Goal: Contribute content: Add original content to the website for others to see

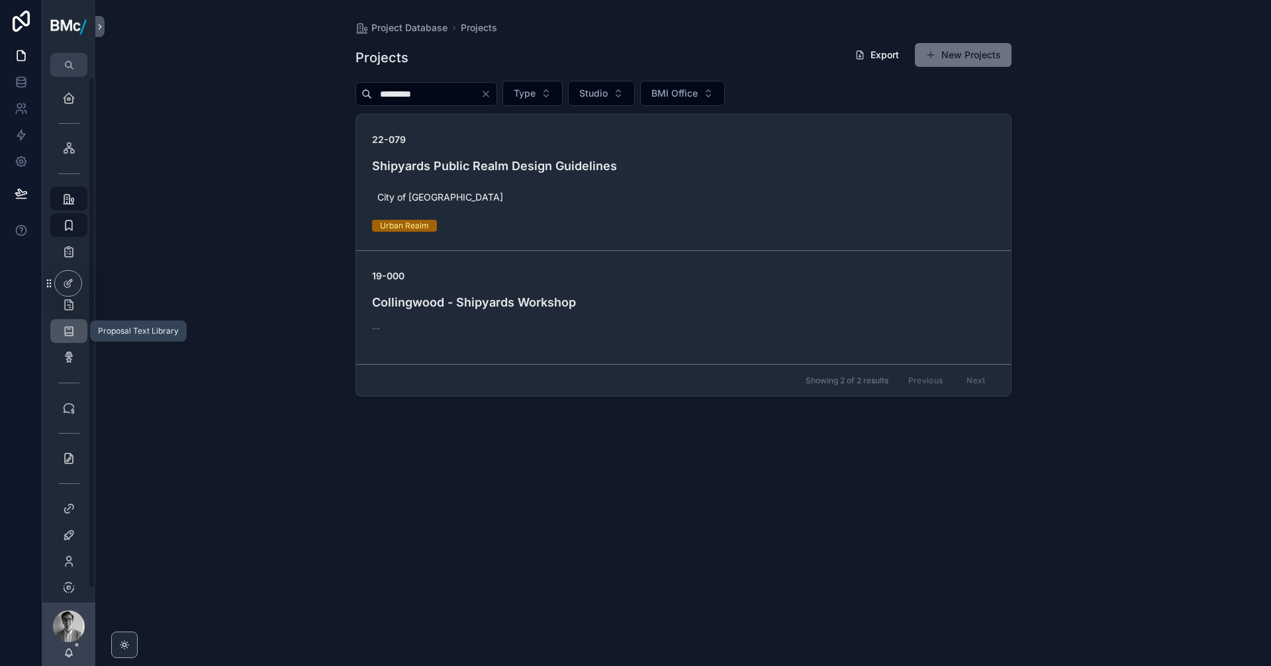
click at [66, 330] on icon "scrollable content" at bounding box center [68, 330] width 13 height 13
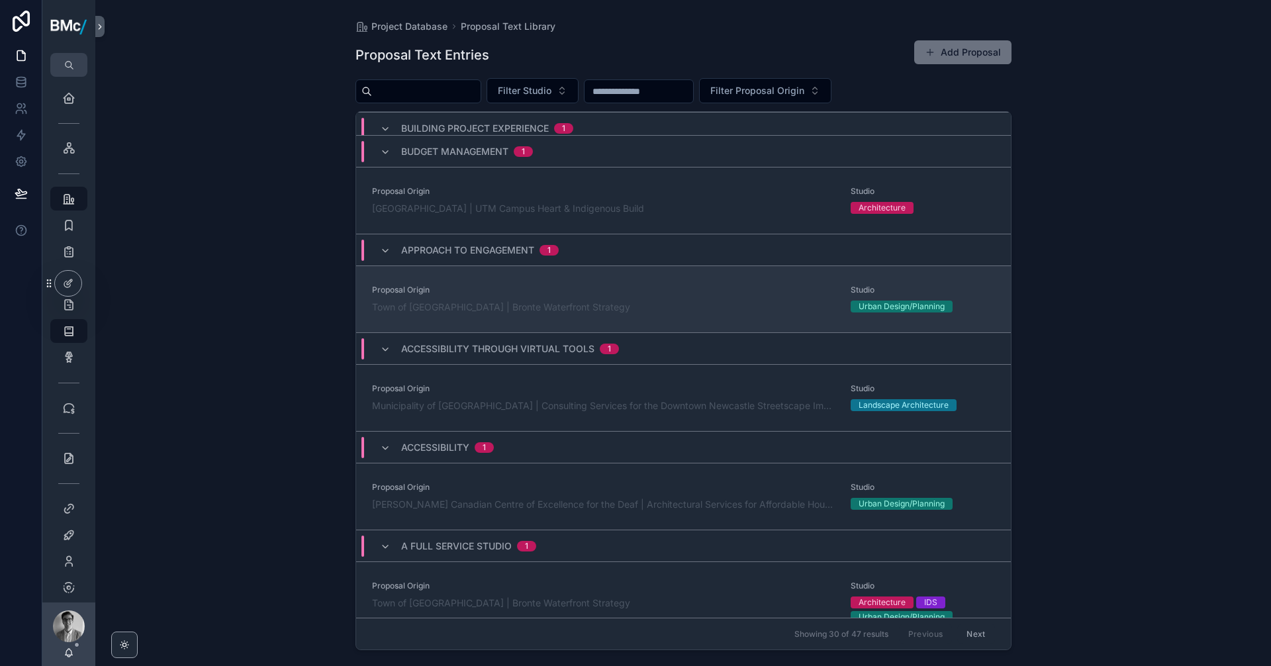
scroll to position [2516, 0]
click at [516, 285] on span "Proposal Origin" at bounding box center [603, 290] width 463 height 11
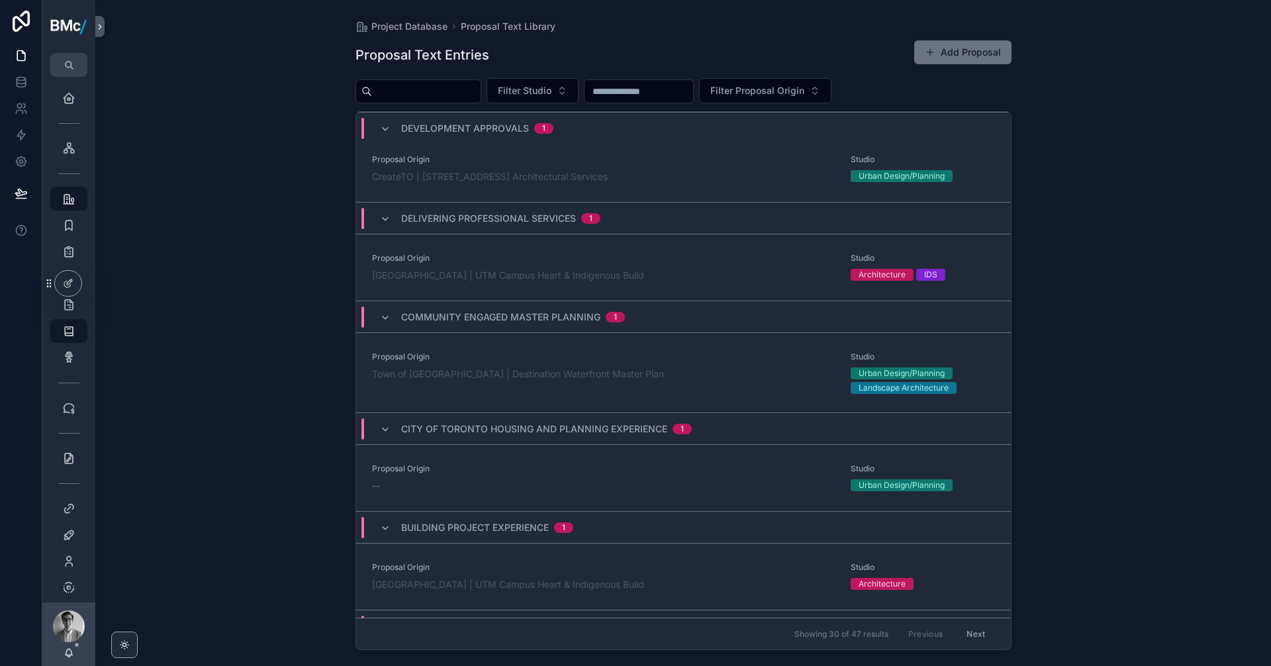
scroll to position [2024, 0]
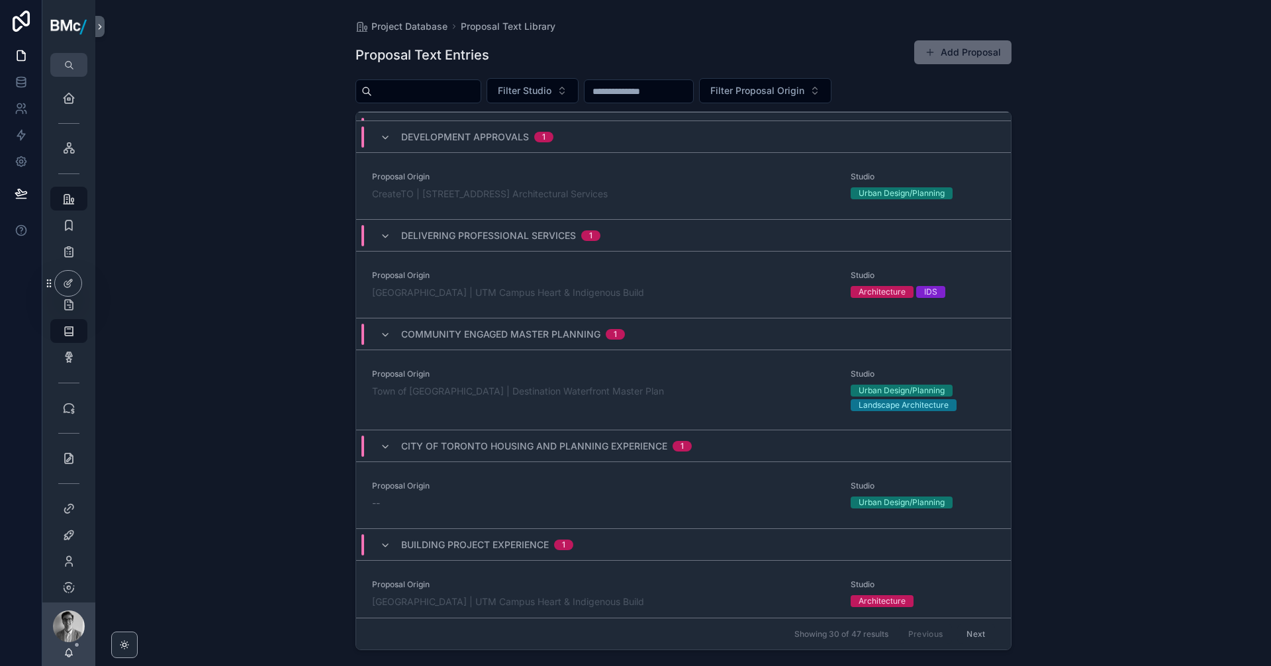
click at [964, 56] on button "Add Proposal" at bounding box center [962, 52] width 97 height 24
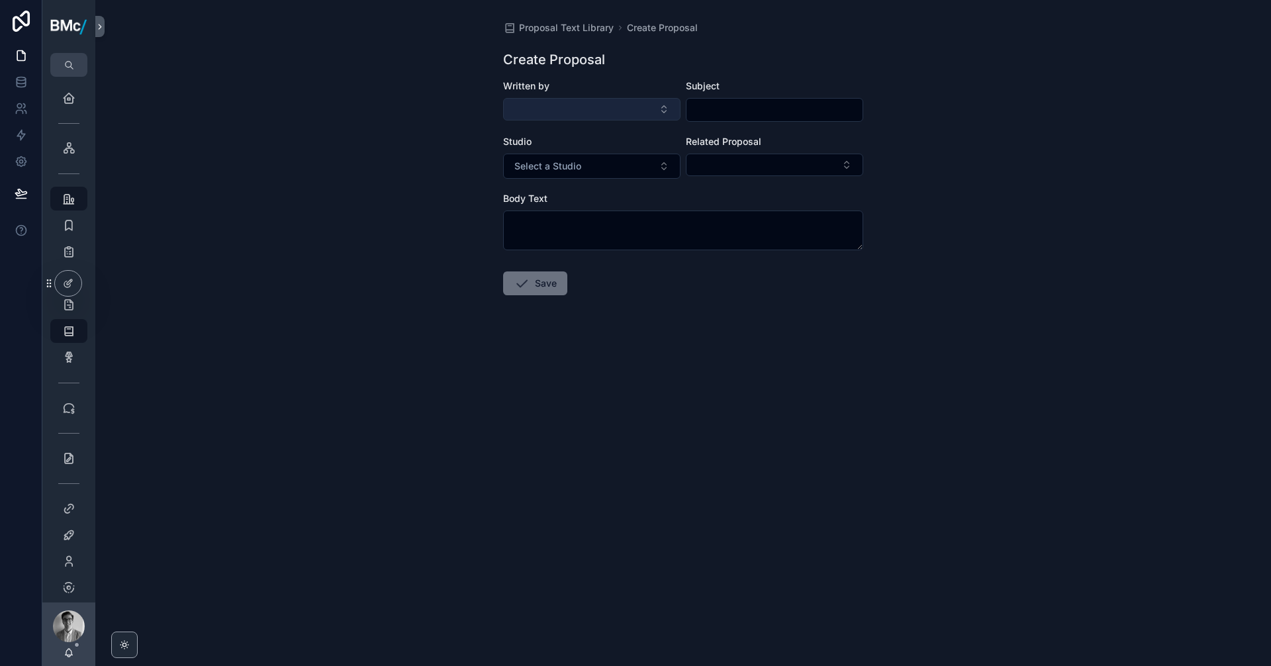
click at [558, 109] on button "Select Button" at bounding box center [591, 109] width 177 height 23
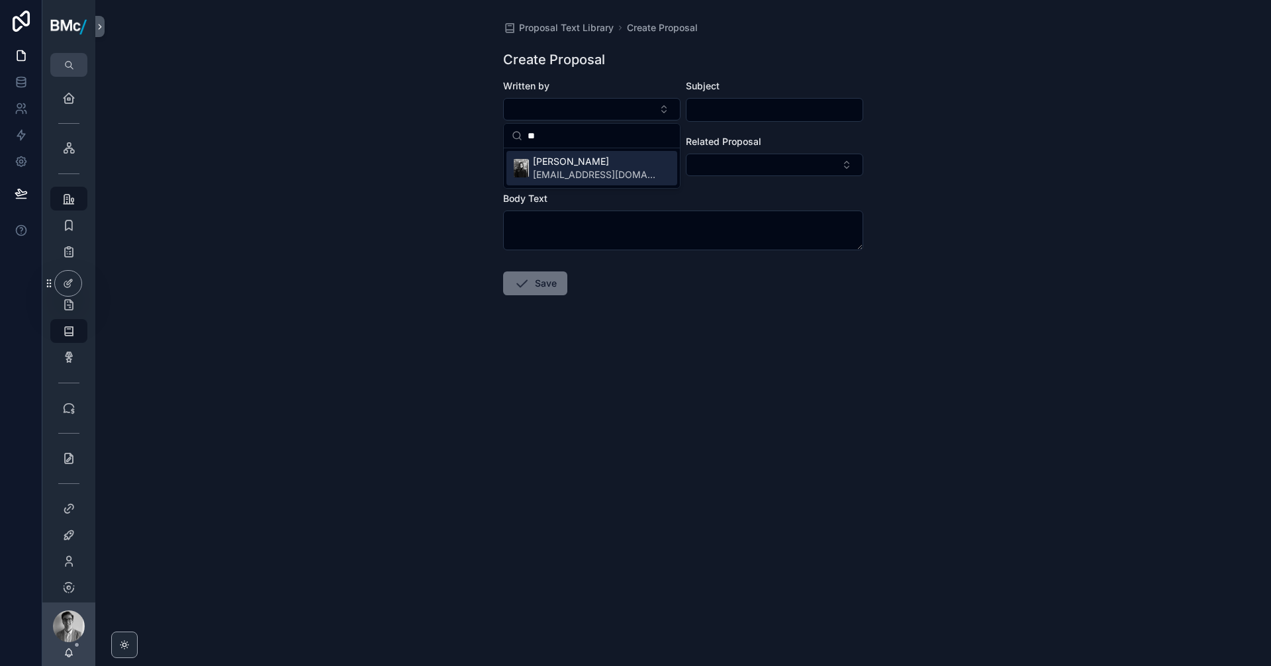
type input "**"
click at [573, 170] on span "[EMAIL_ADDRESS][DOMAIN_NAME]" at bounding box center [594, 174] width 123 height 13
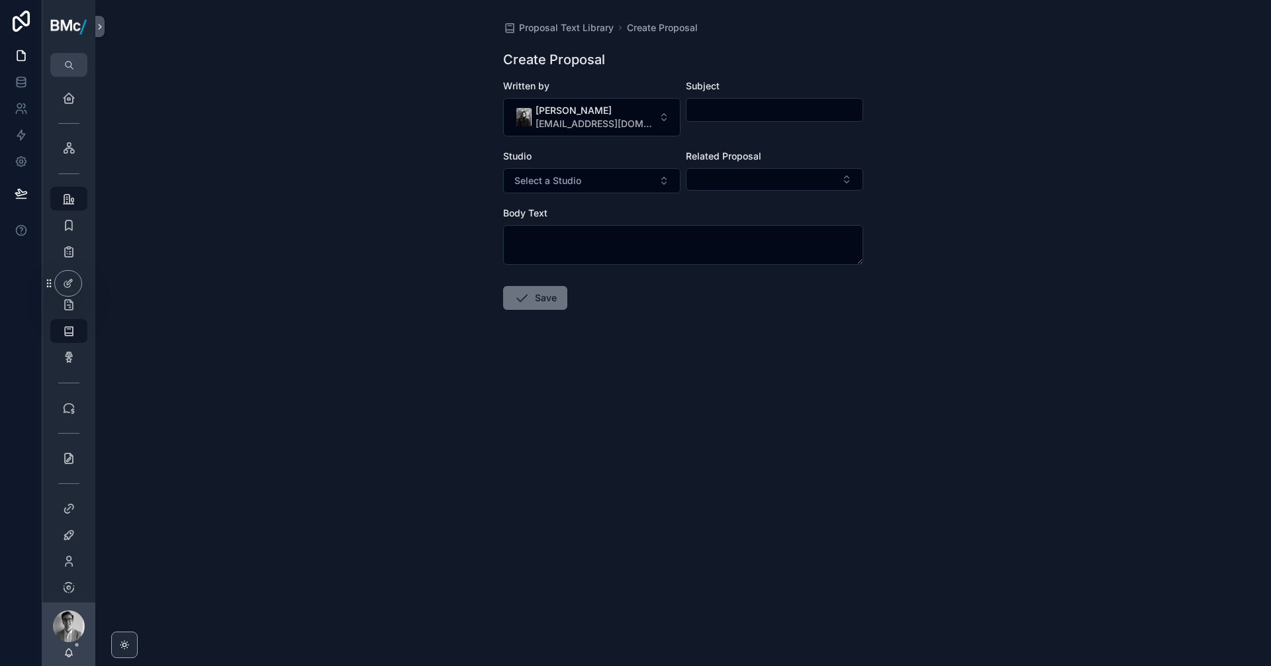
click at [726, 95] on div "Subject" at bounding box center [774, 107] width 177 height 57
click at [721, 110] on input "scrollable content" at bounding box center [775, 110] width 176 height 19
type input "**********"
click at [567, 179] on span "Select a Studio" at bounding box center [547, 180] width 67 height 13
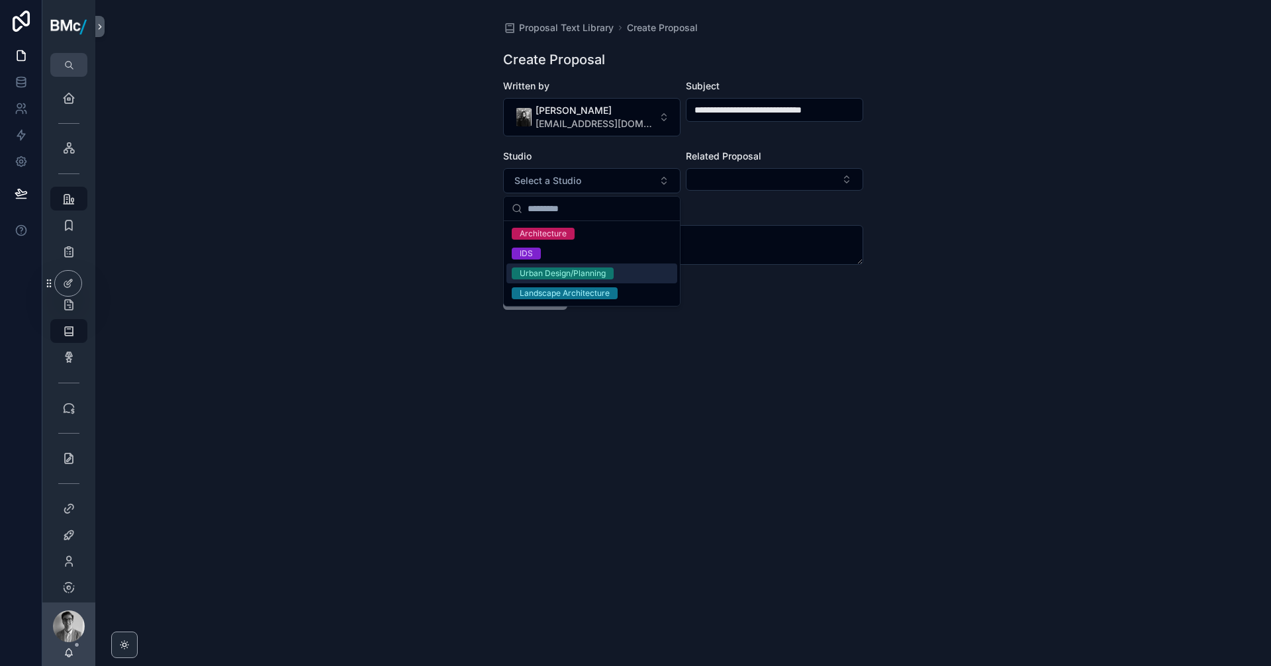
click at [561, 268] on div "Urban Design/Planning" at bounding box center [563, 273] width 86 height 12
click at [579, 296] on div "Landscape Architecture" at bounding box center [565, 293] width 90 height 12
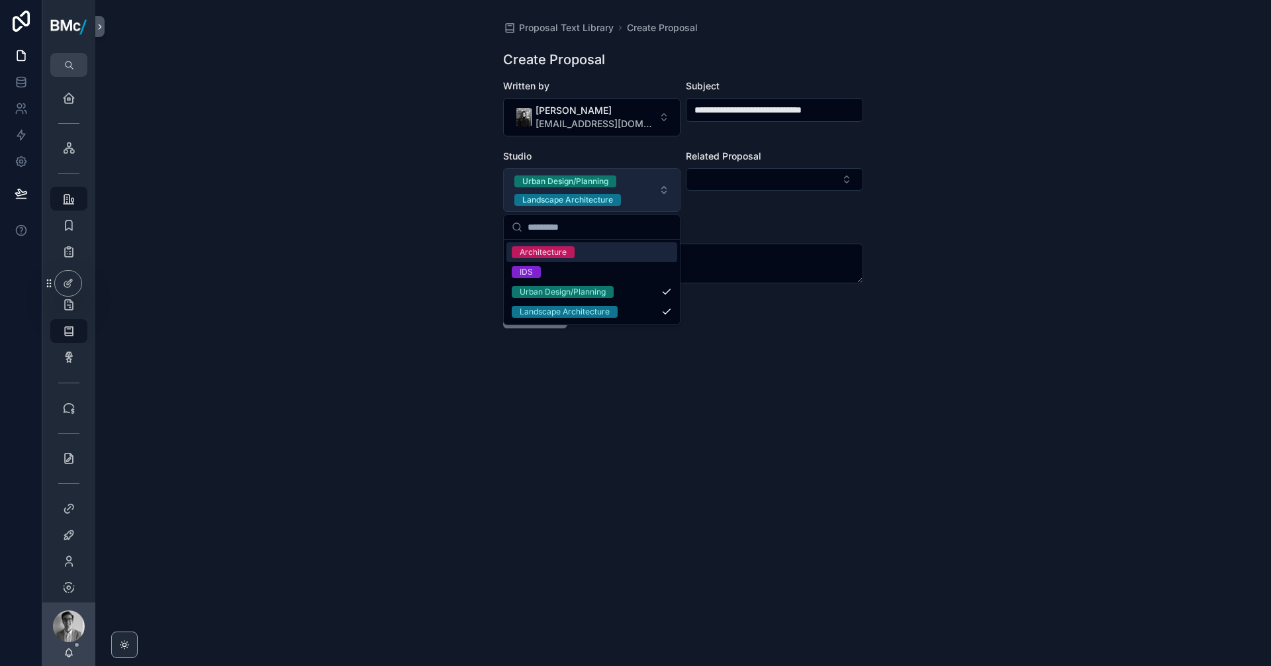
click at [629, 179] on span "Urban Design/Planning Landscape Architecture" at bounding box center [583, 190] width 139 height 32
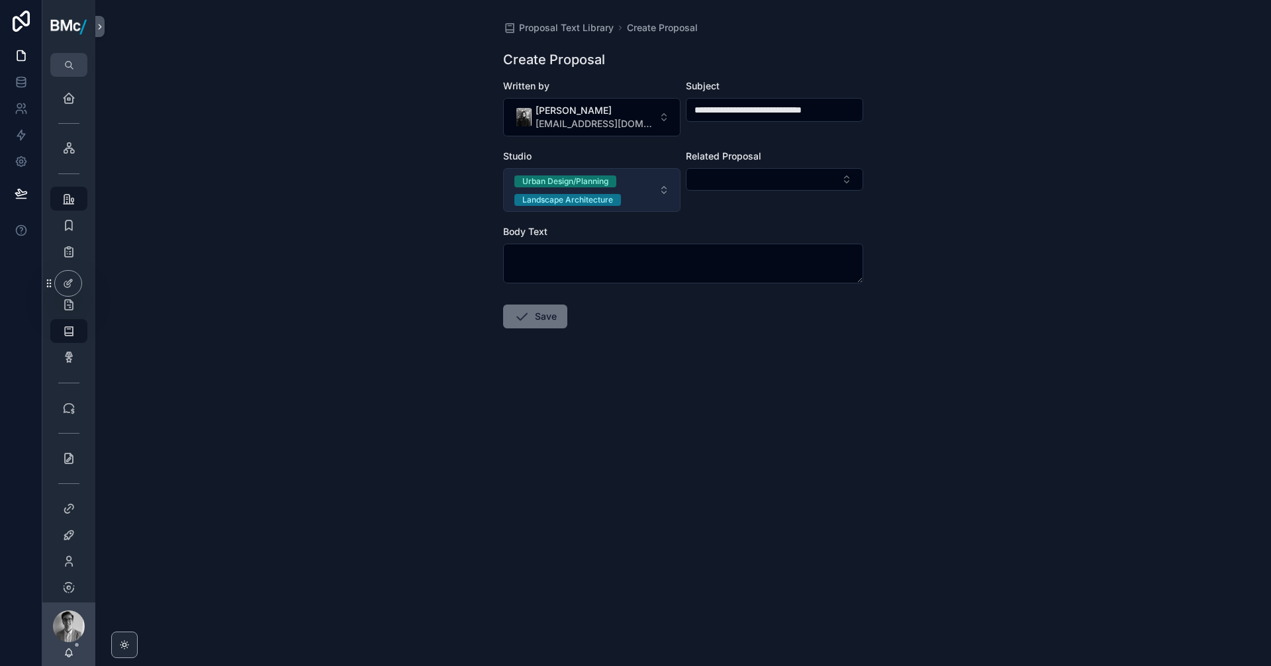
click at [622, 179] on span "Urban Design/Planning Landscape Architecture" at bounding box center [583, 190] width 139 height 32
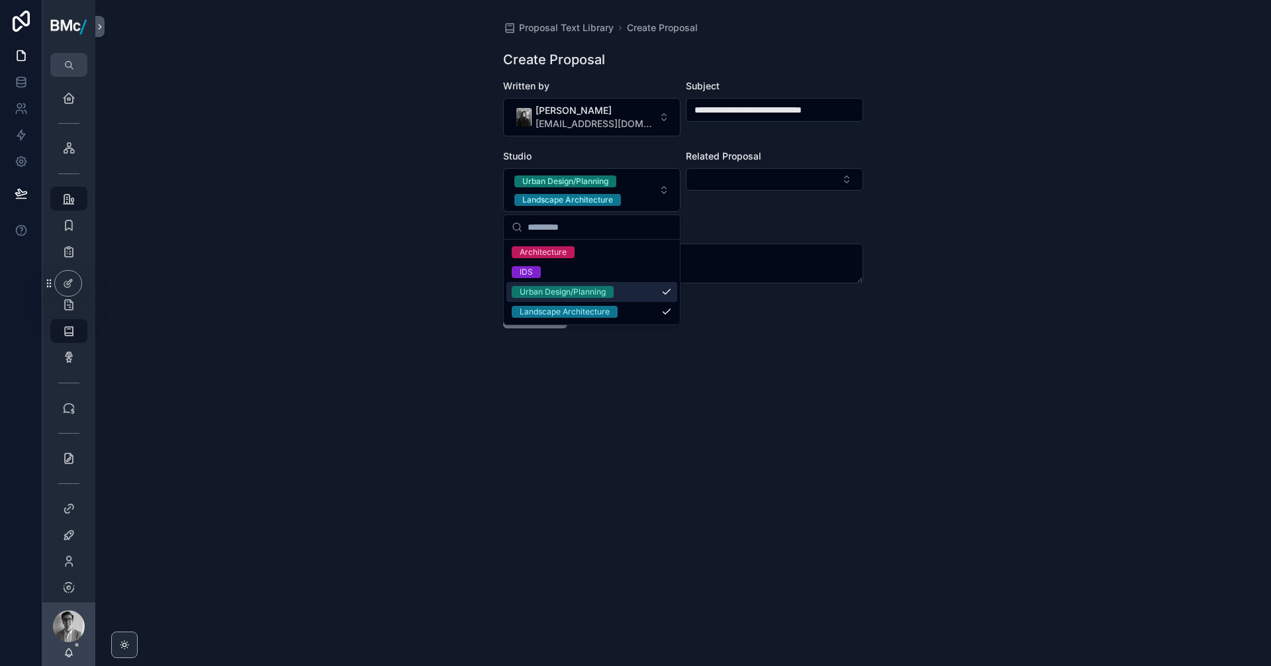
click at [583, 301] on div "Urban Design/Planning" at bounding box center [591, 292] width 171 height 20
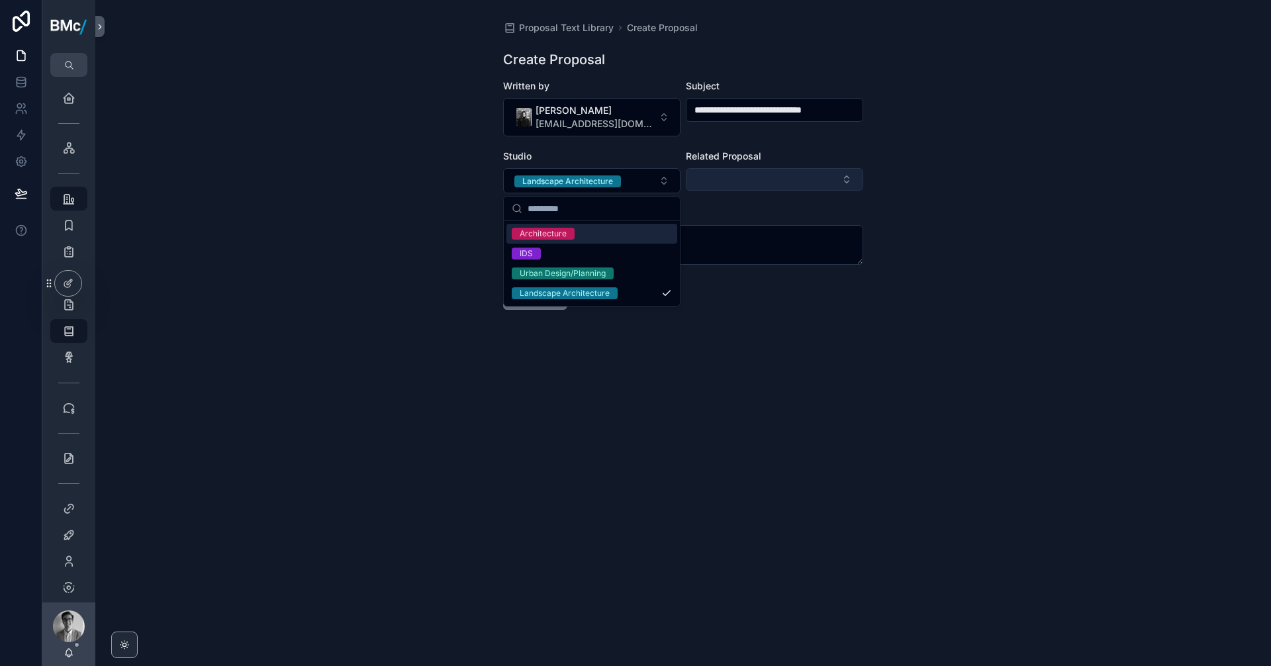
click at [713, 185] on button "Select Button" at bounding box center [774, 179] width 177 height 23
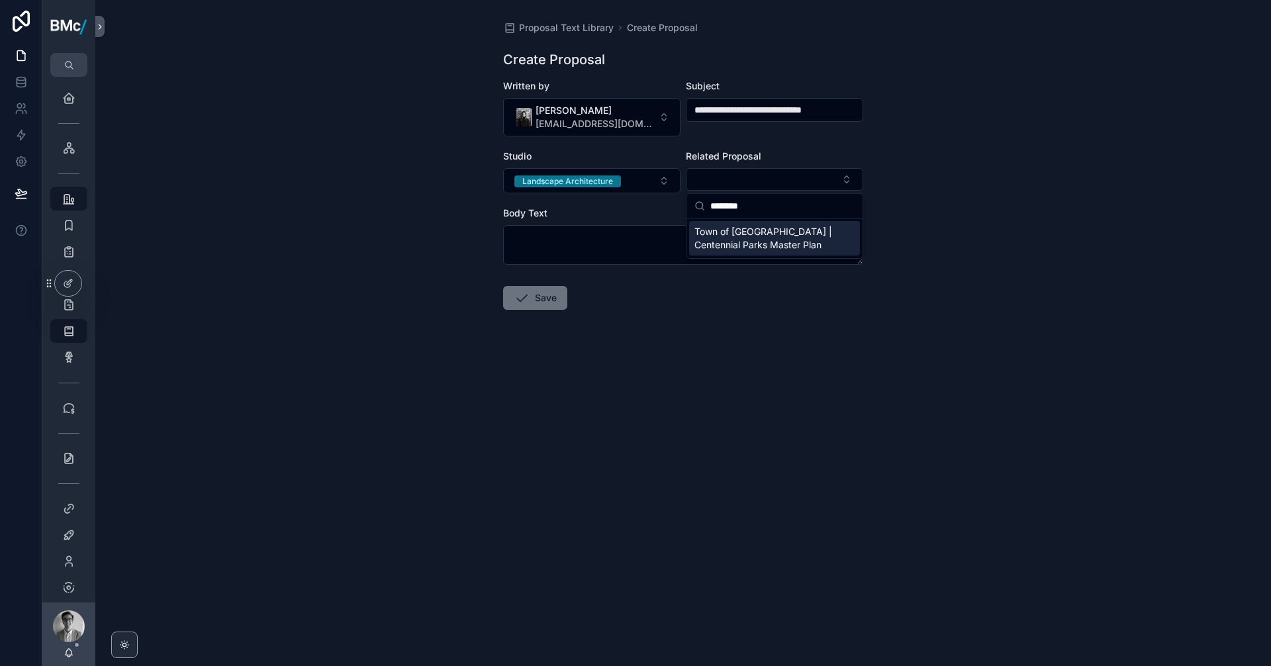
type input "********"
click at [746, 243] on span "Town of [GEOGRAPHIC_DATA] | Centennial Parks Master Plan" at bounding box center [766, 238] width 144 height 26
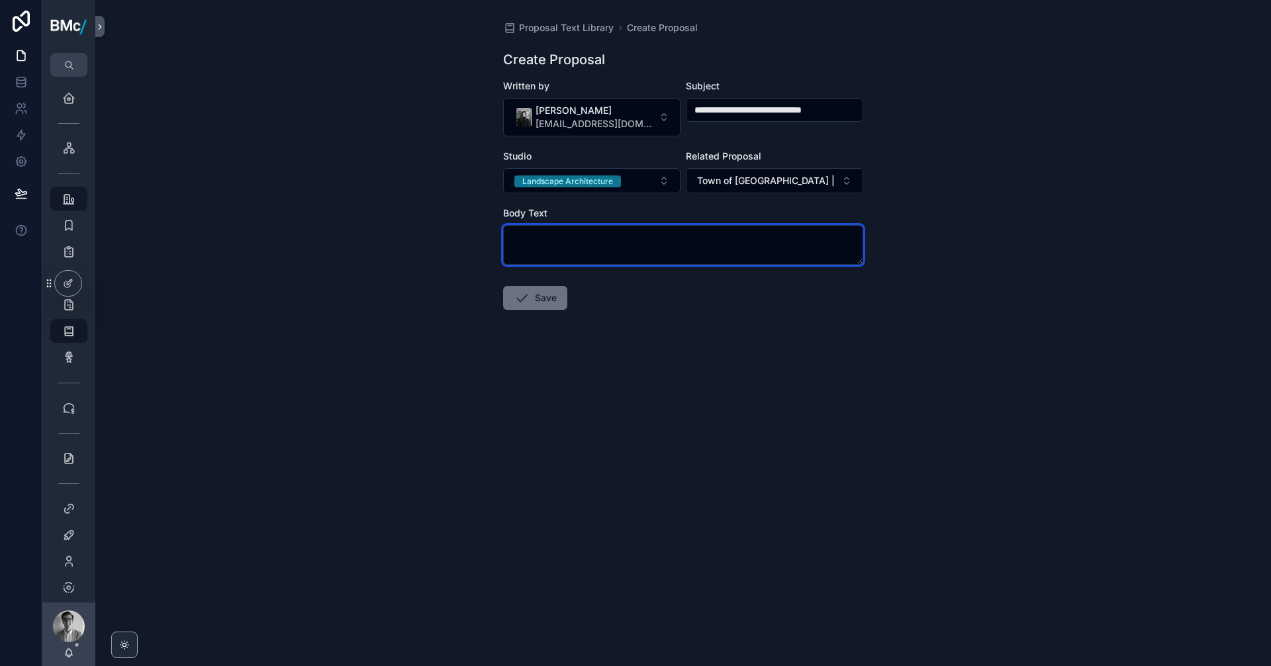
click at [659, 246] on textarea "scrollable content" at bounding box center [683, 245] width 360 height 40
click at [571, 238] on textarea "scrollable content" at bounding box center [683, 245] width 360 height 40
paste textarea "**********"
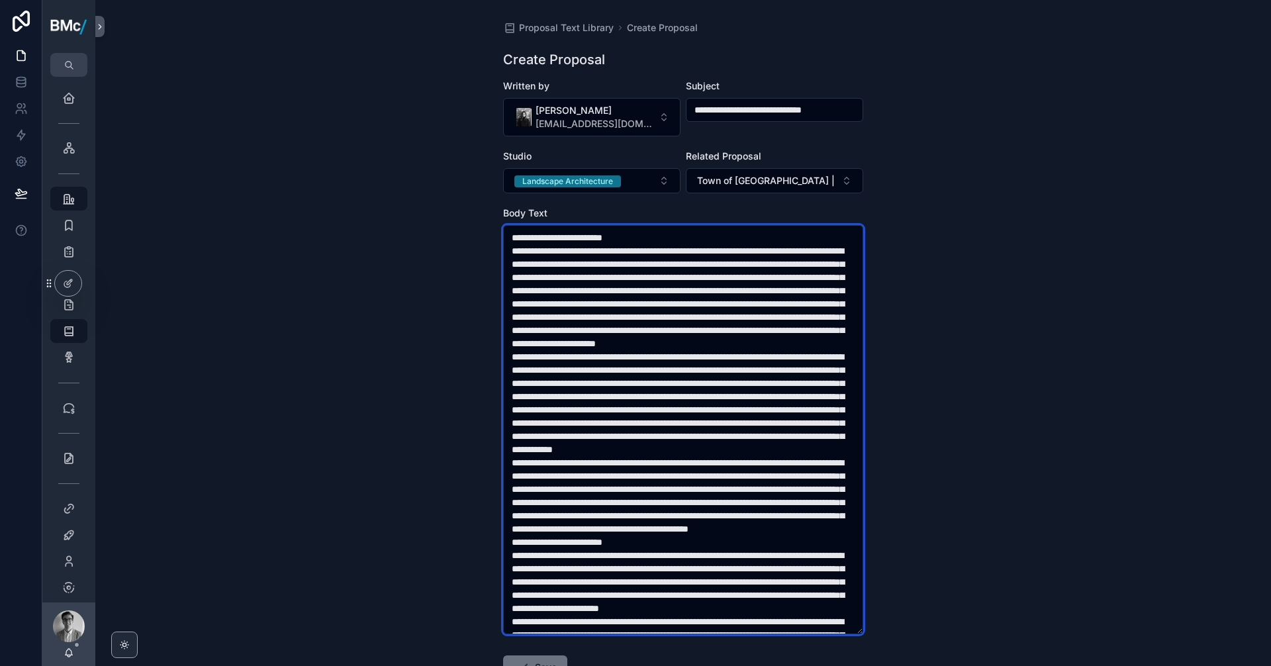
click at [509, 239] on textarea "scrollable content" at bounding box center [683, 429] width 360 height 409
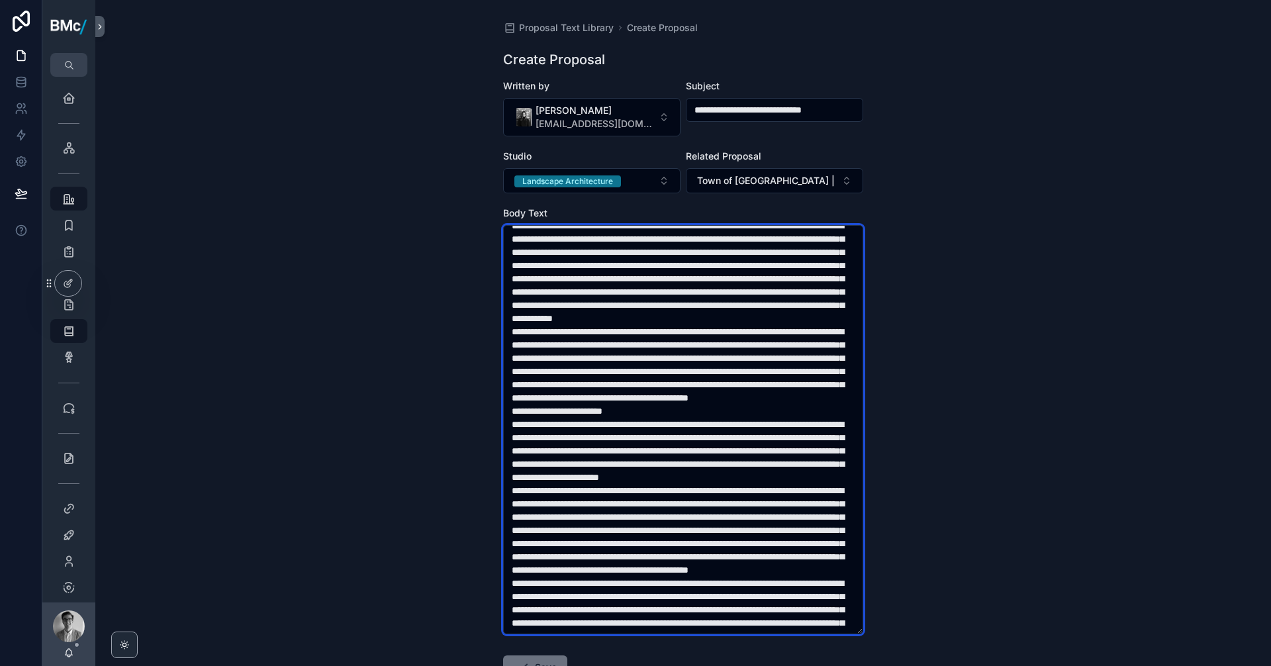
scroll to position [132, 0]
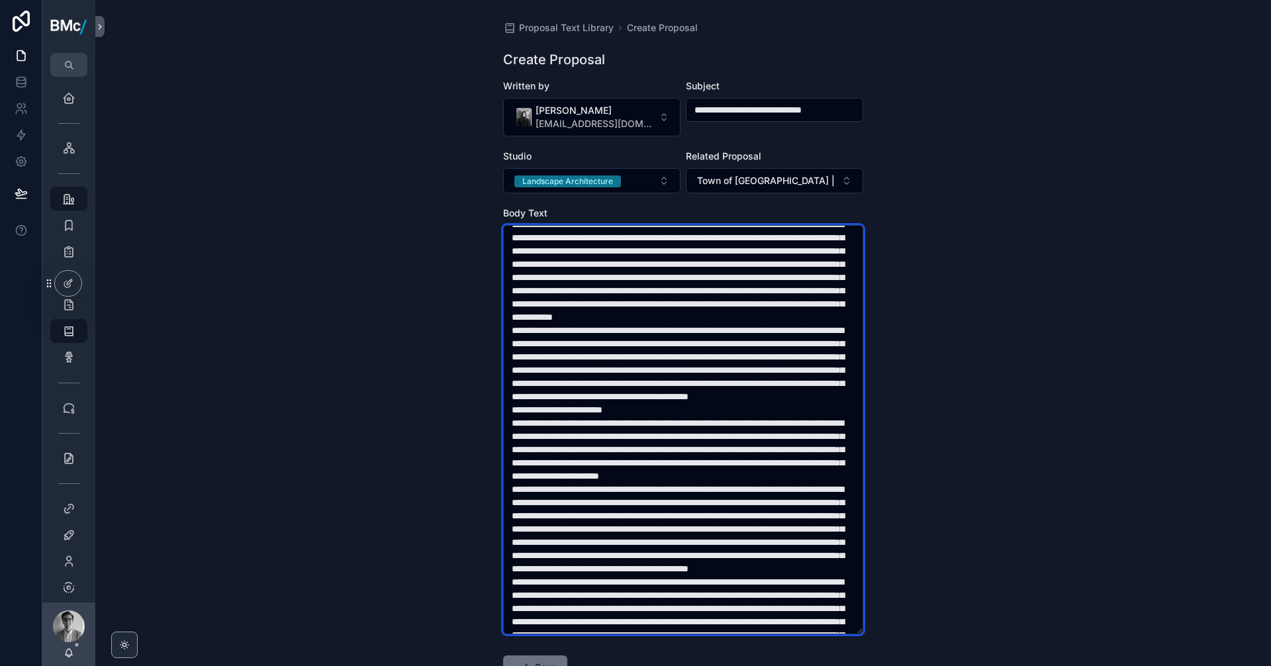
click at [511, 487] on textarea "scrollable content" at bounding box center [683, 429] width 360 height 409
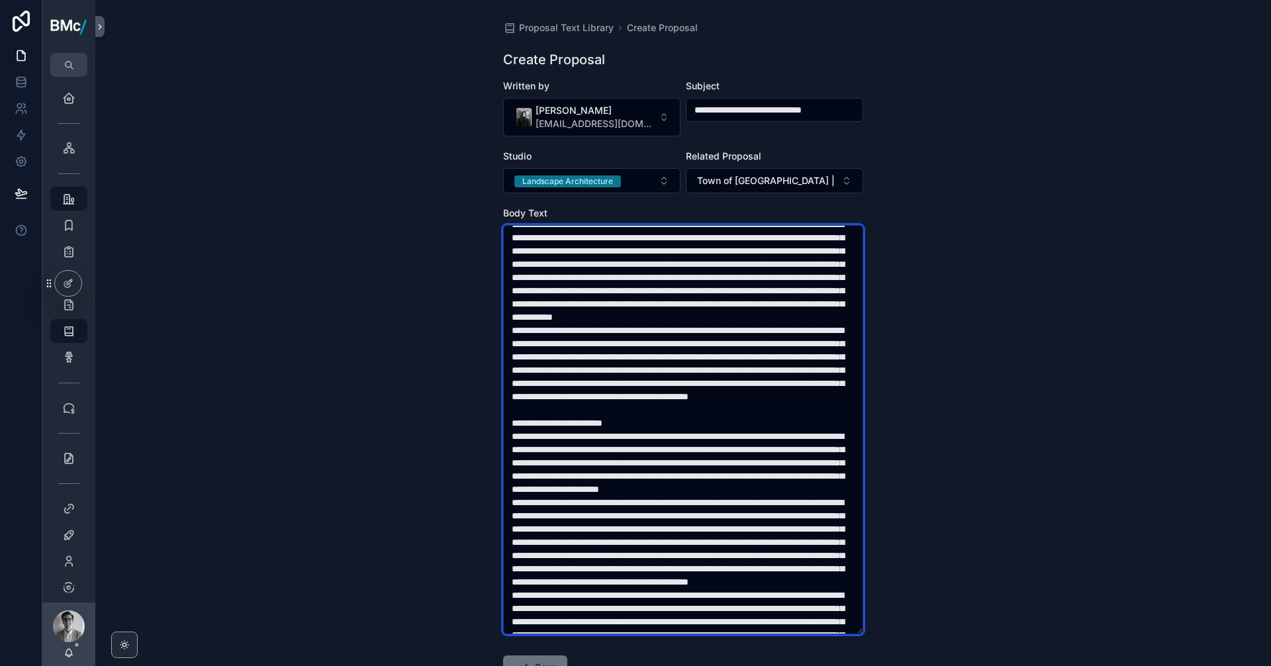
click at [508, 518] on textarea "scrollable content" at bounding box center [683, 429] width 360 height 409
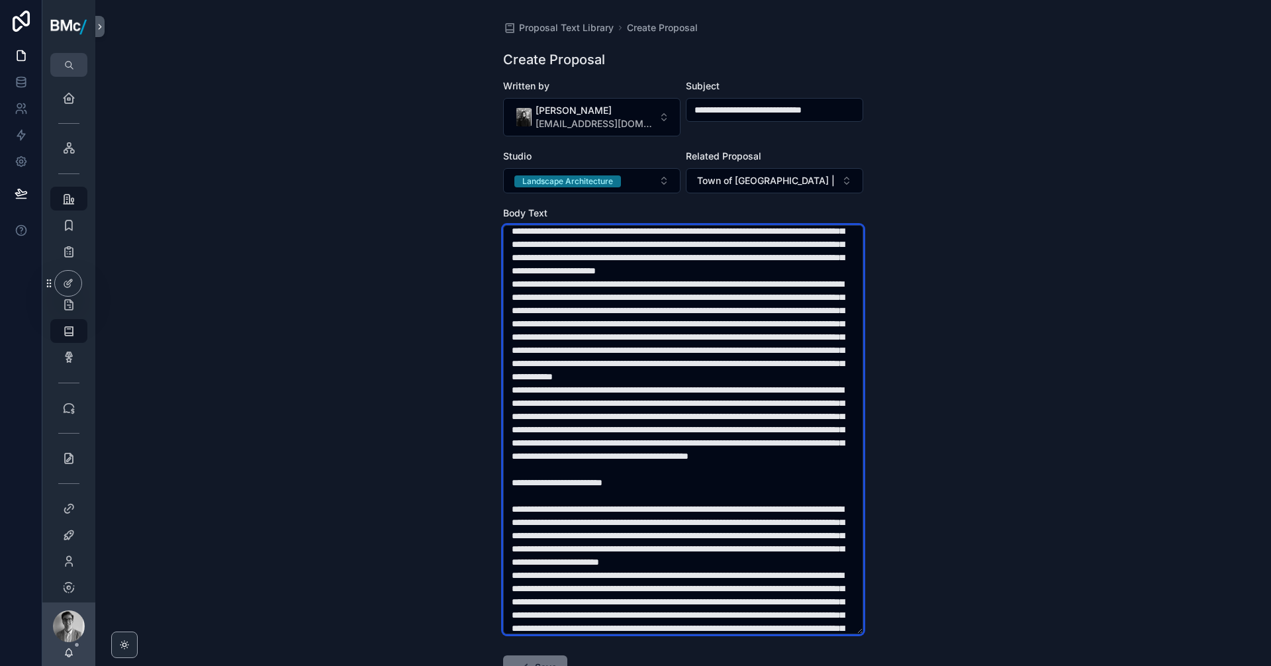
scroll to position [0, 0]
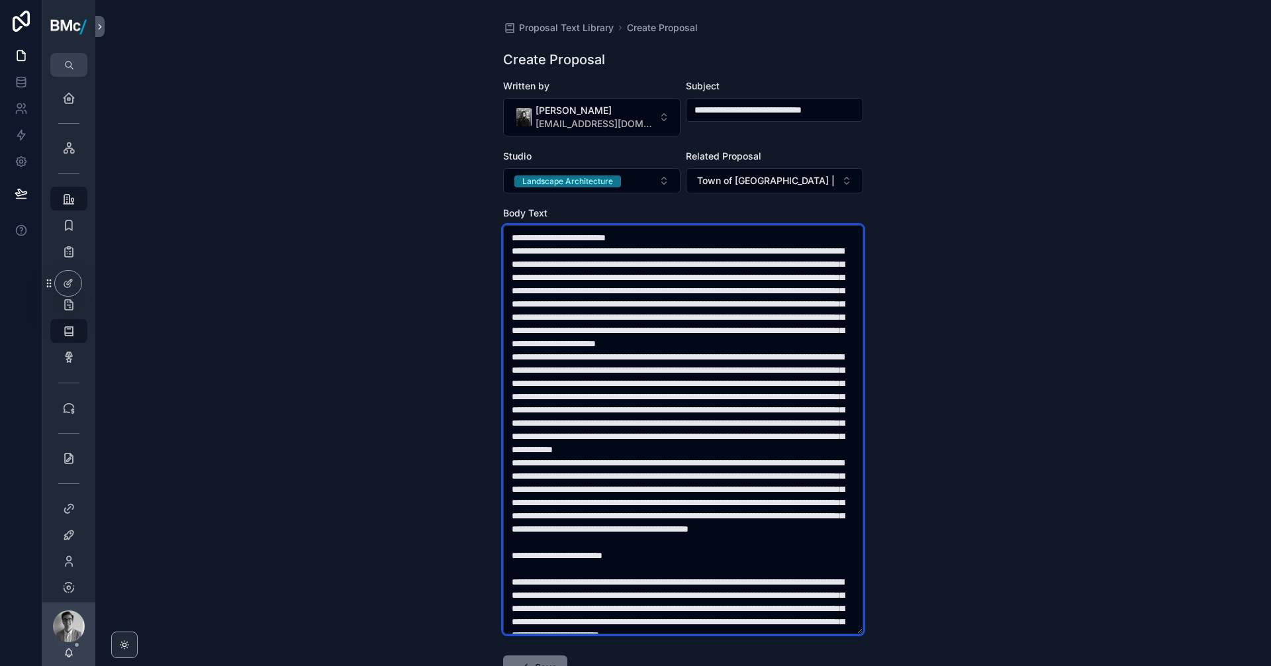
click at [747, 367] on textarea "scrollable content" at bounding box center [683, 429] width 360 height 409
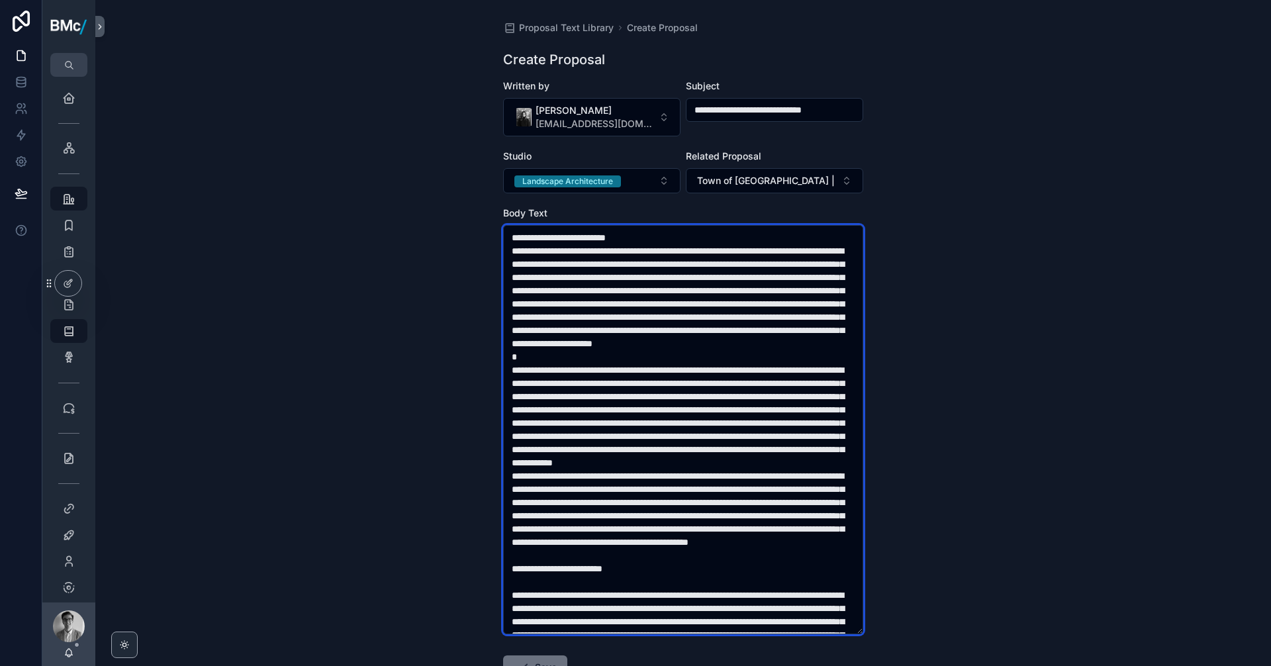
click at [789, 514] on textarea "scrollable content" at bounding box center [683, 429] width 360 height 409
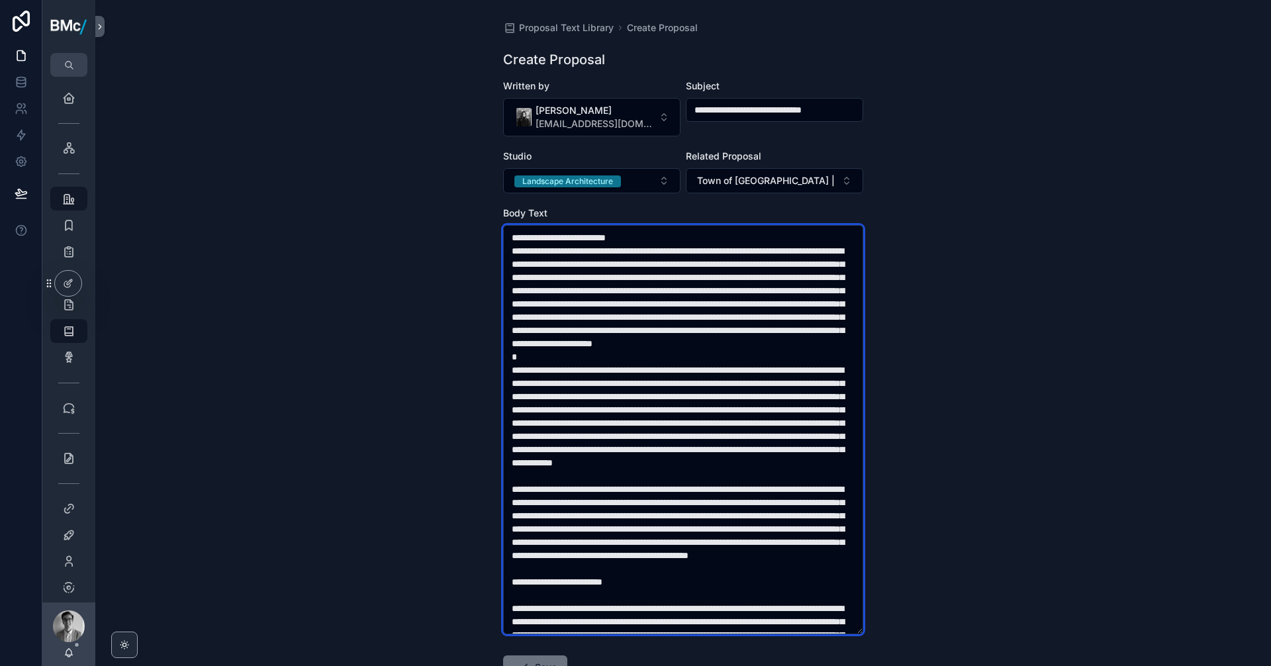
click at [739, 234] on textarea "scrollable content" at bounding box center [683, 429] width 360 height 409
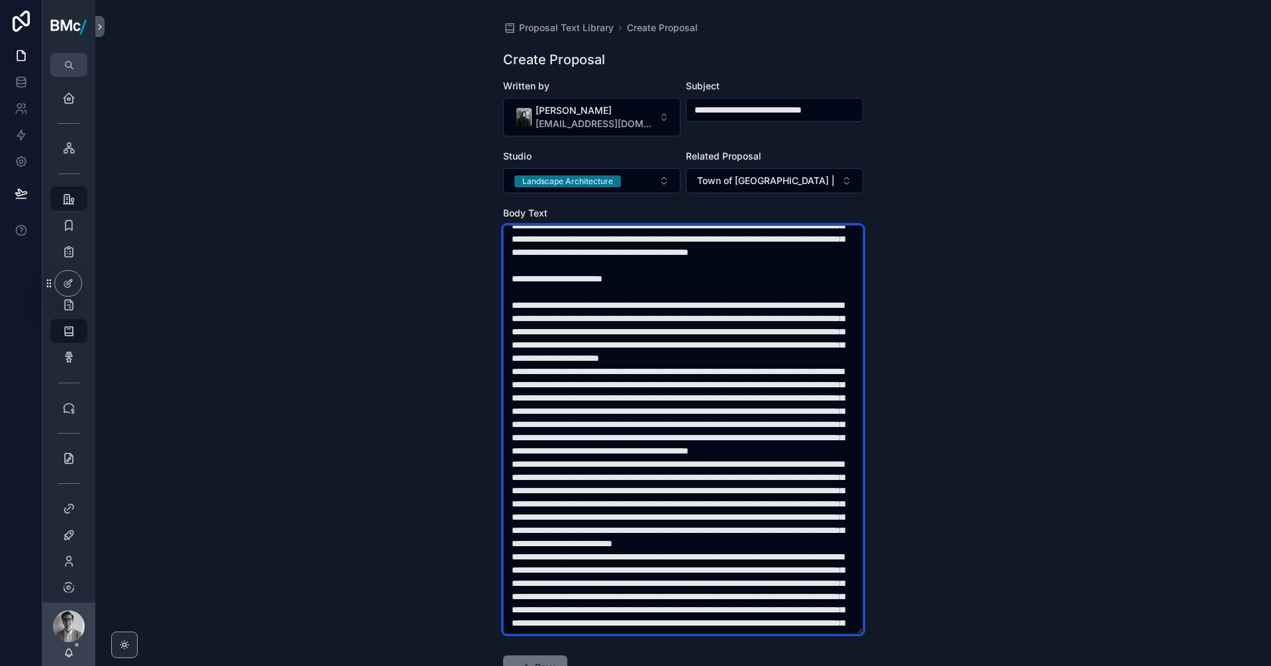
scroll to position [331, 0]
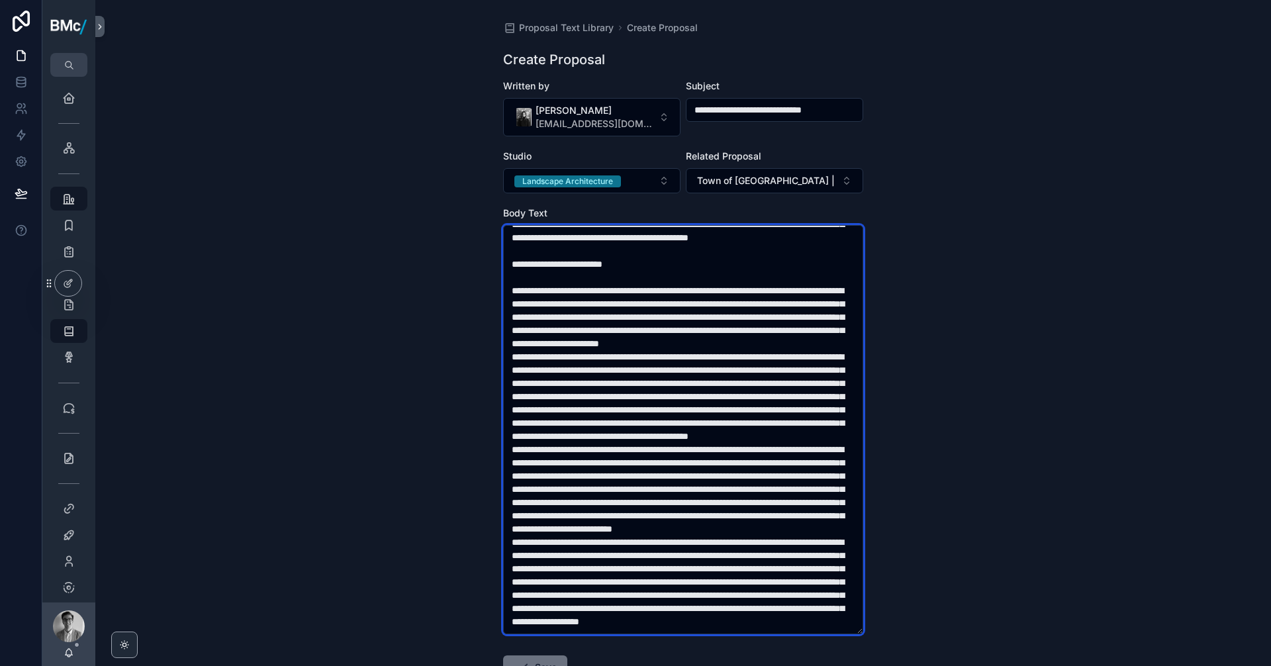
click at [761, 437] on textarea "scrollable content" at bounding box center [683, 429] width 360 height 409
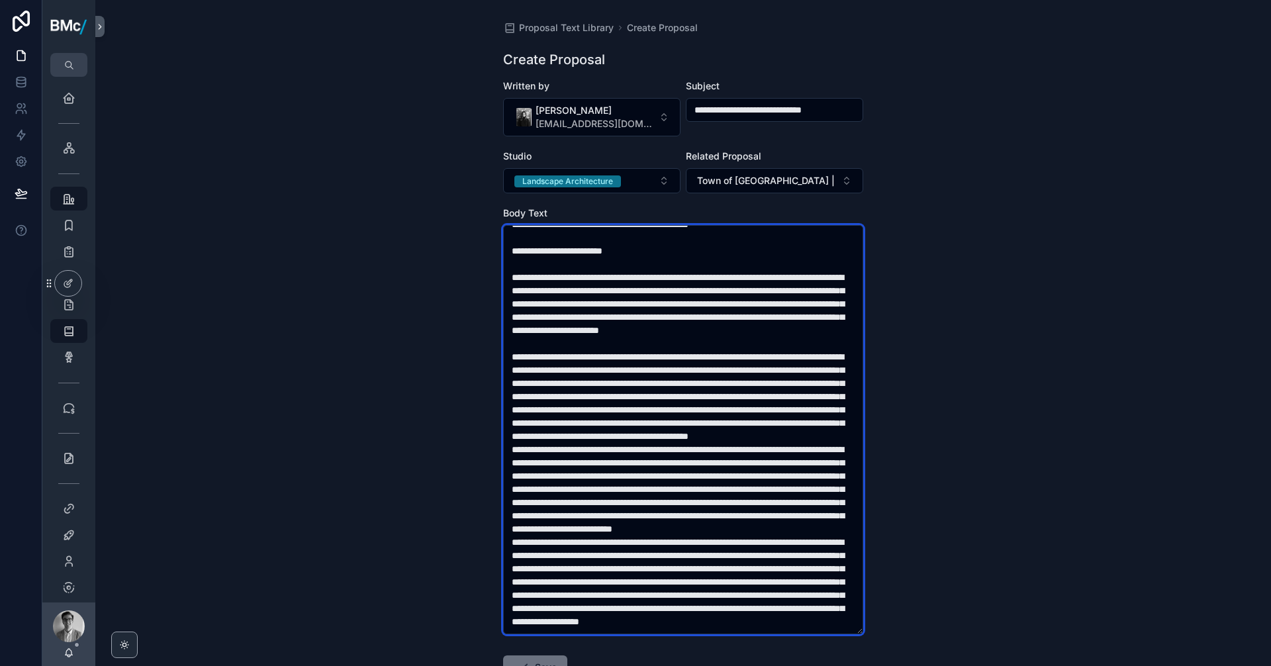
scroll to position [463, 0]
click at [598, 450] on textarea "scrollable content" at bounding box center [683, 429] width 360 height 409
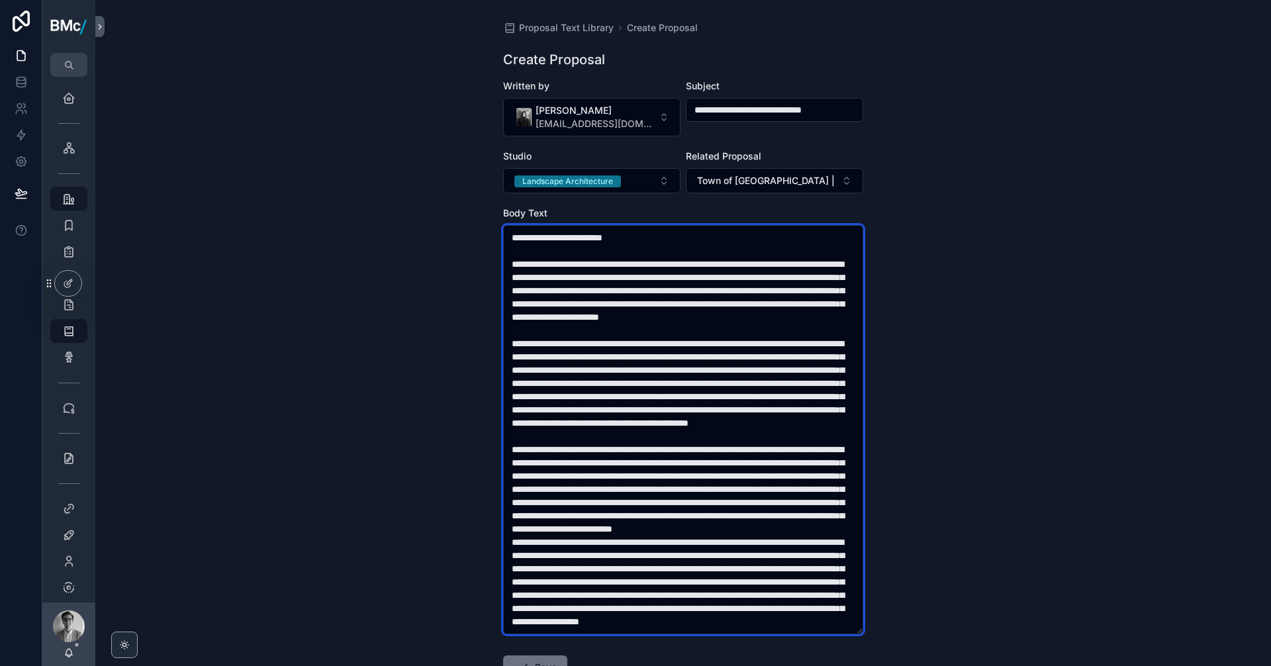
scroll to position [543, 0]
click at [739, 502] on textarea "scrollable content" at bounding box center [683, 429] width 360 height 409
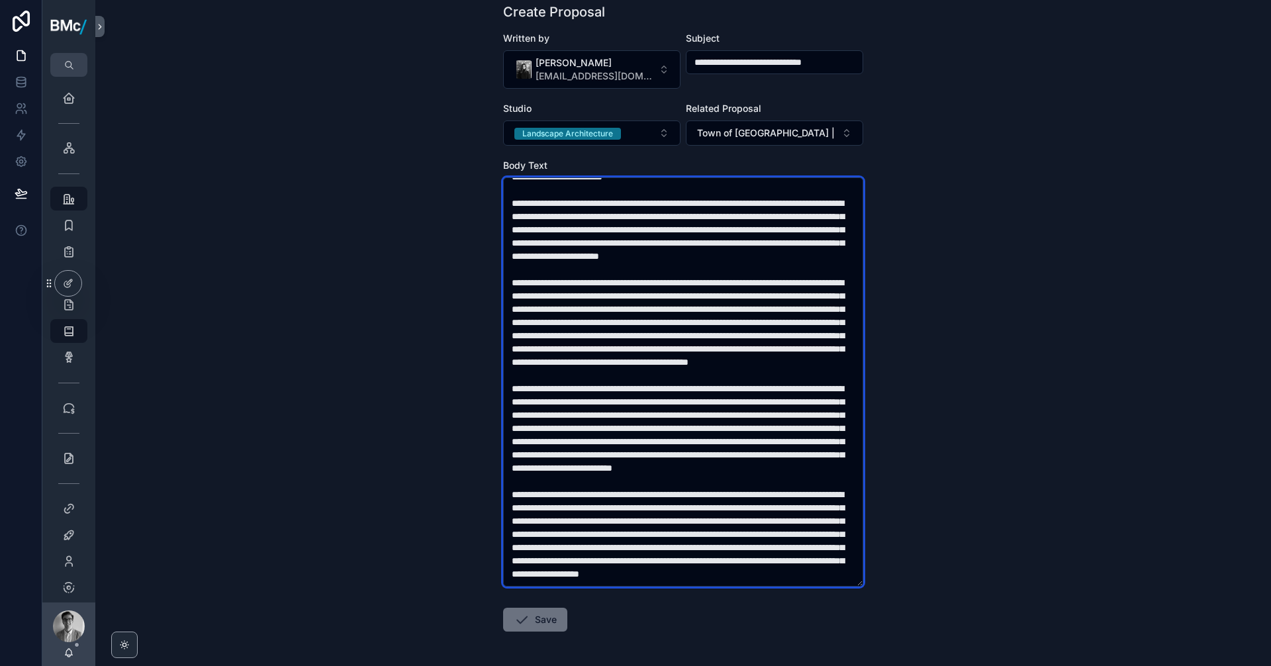
scroll to position [98, 0]
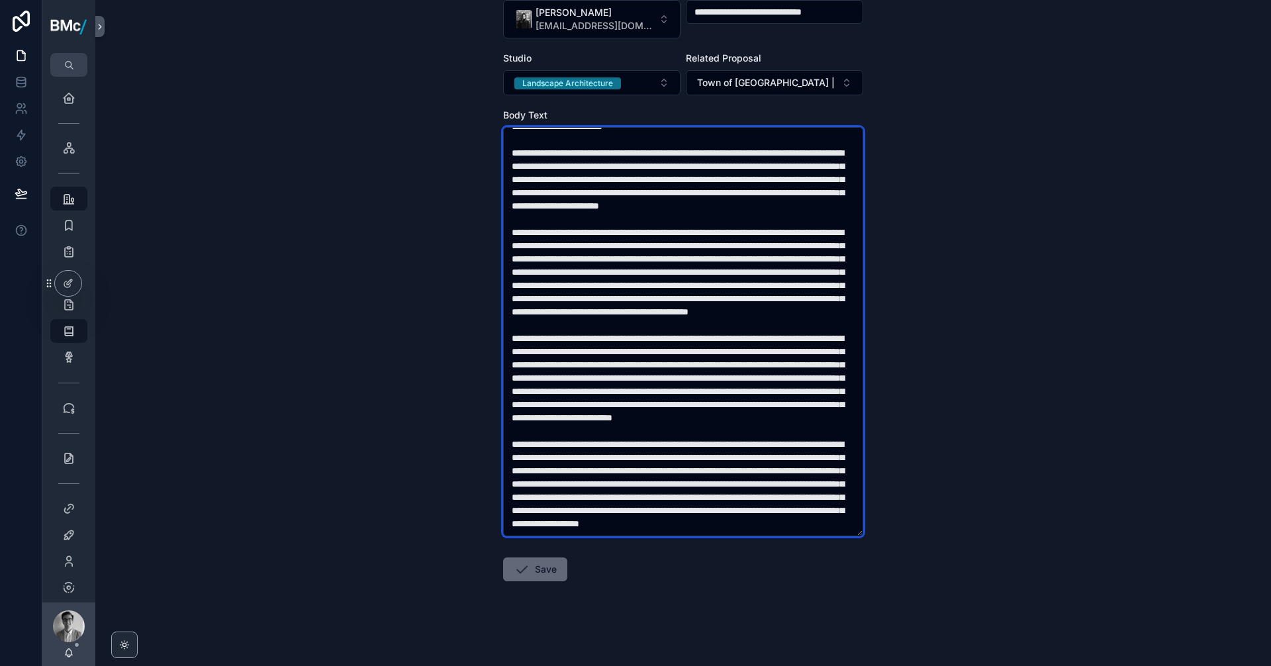
type textarea "**********"
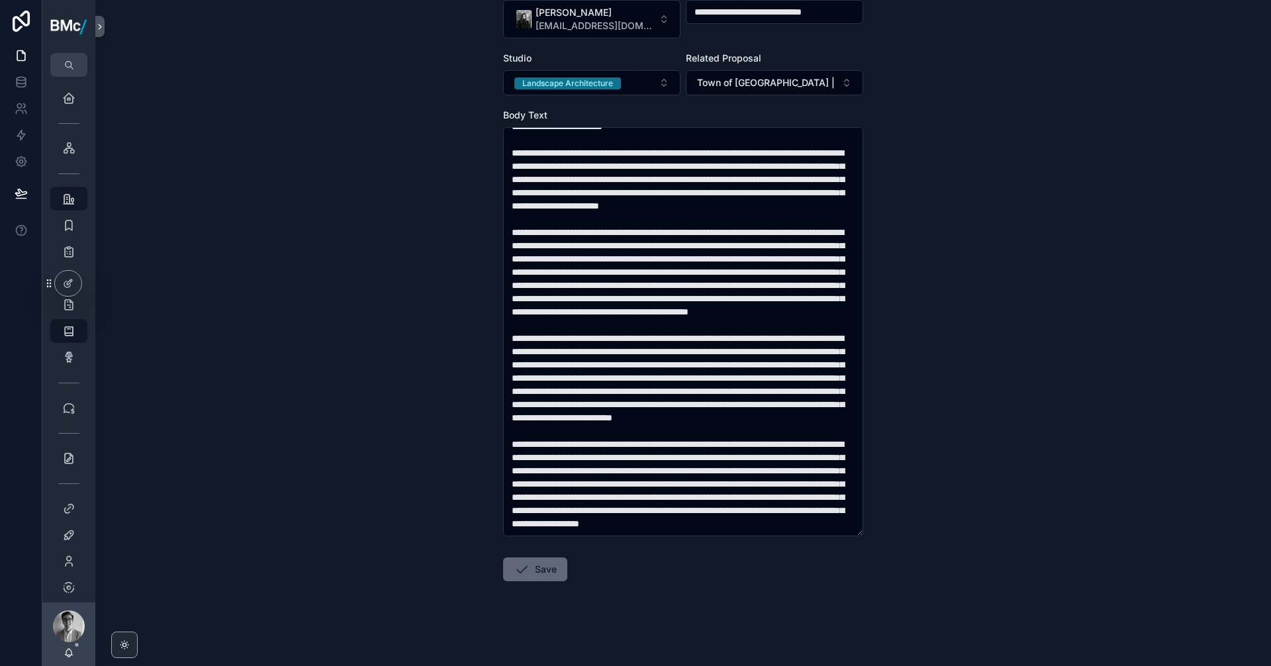
click at [542, 571] on button "Save" at bounding box center [535, 569] width 64 height 24
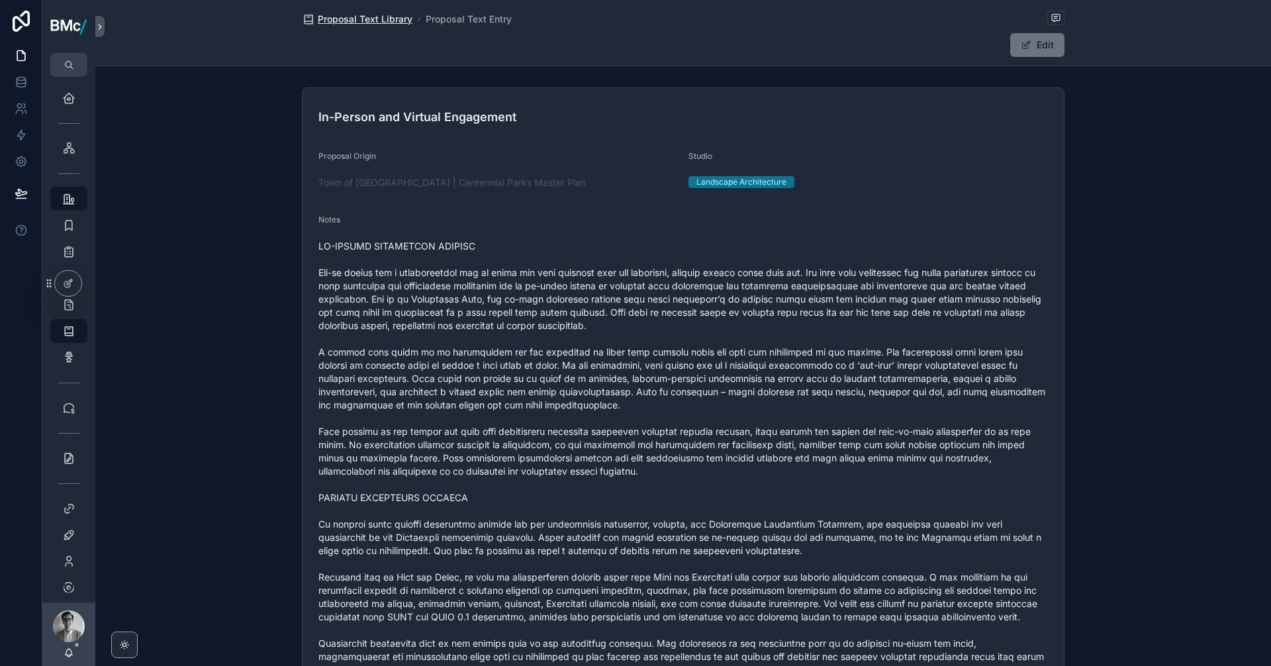
click at [360, 16] on span "Proposal Text Library" at bounding box center [365, 19] width 95 height 13
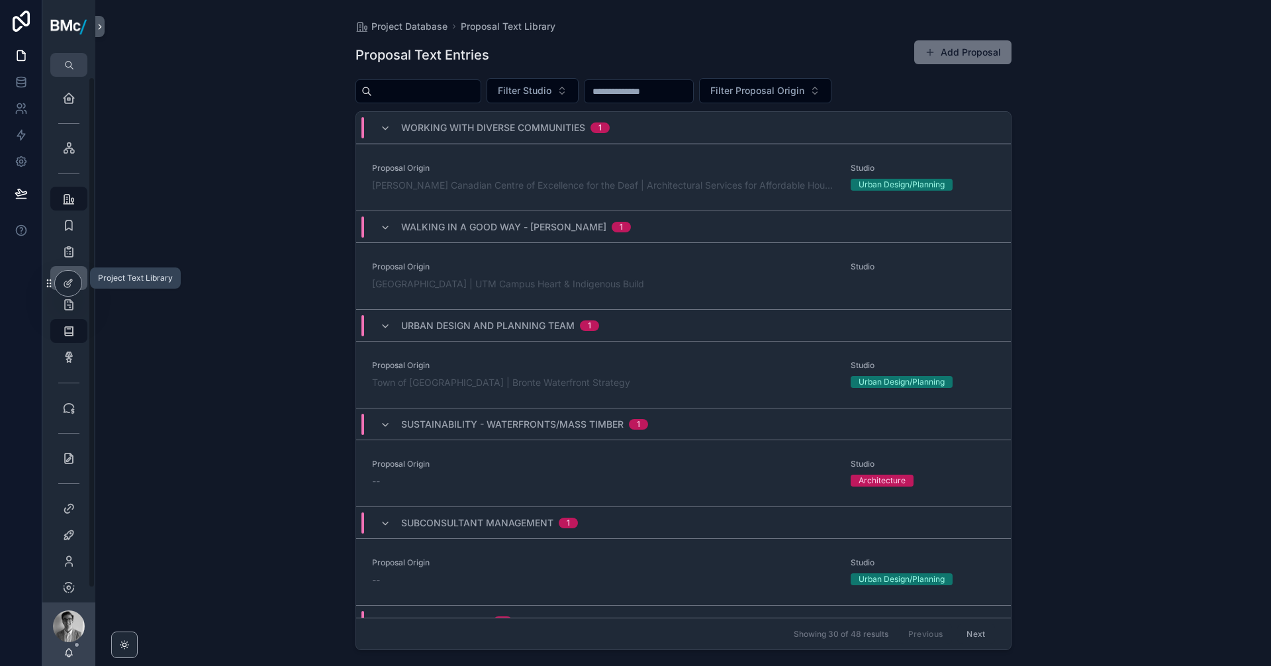
click at [81, 268] on link "Project Text Library" at bounding box center [68, 278] width 37 height 24
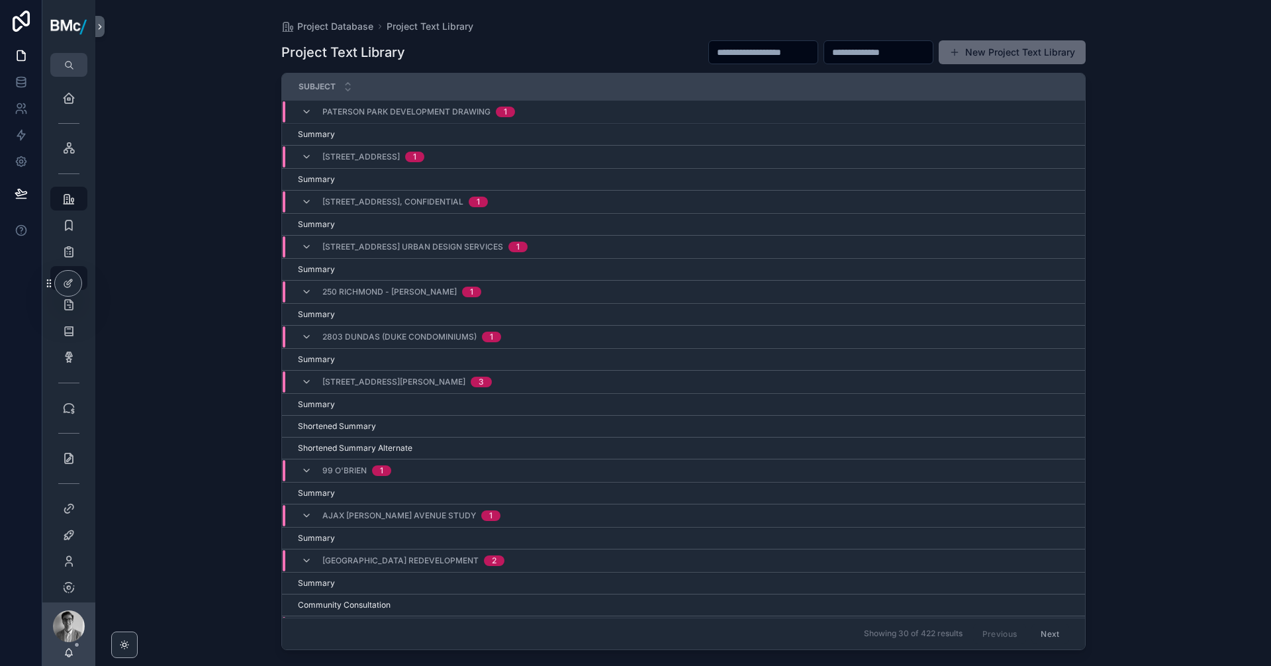
click at [984, 54] on button "New Project Text Library" at bounding box center [1012, 52] width 147 height 24
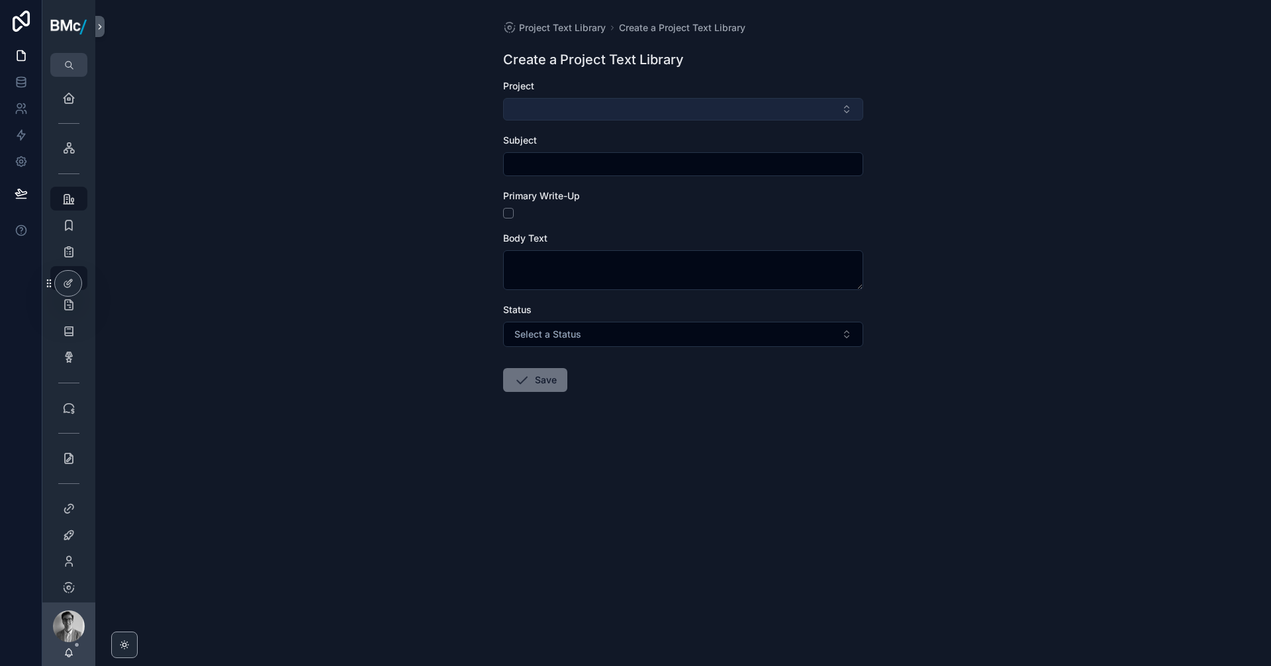
click at [546, 111] on button "Select Button" at bounding box center [683, 109] width 360 height 23
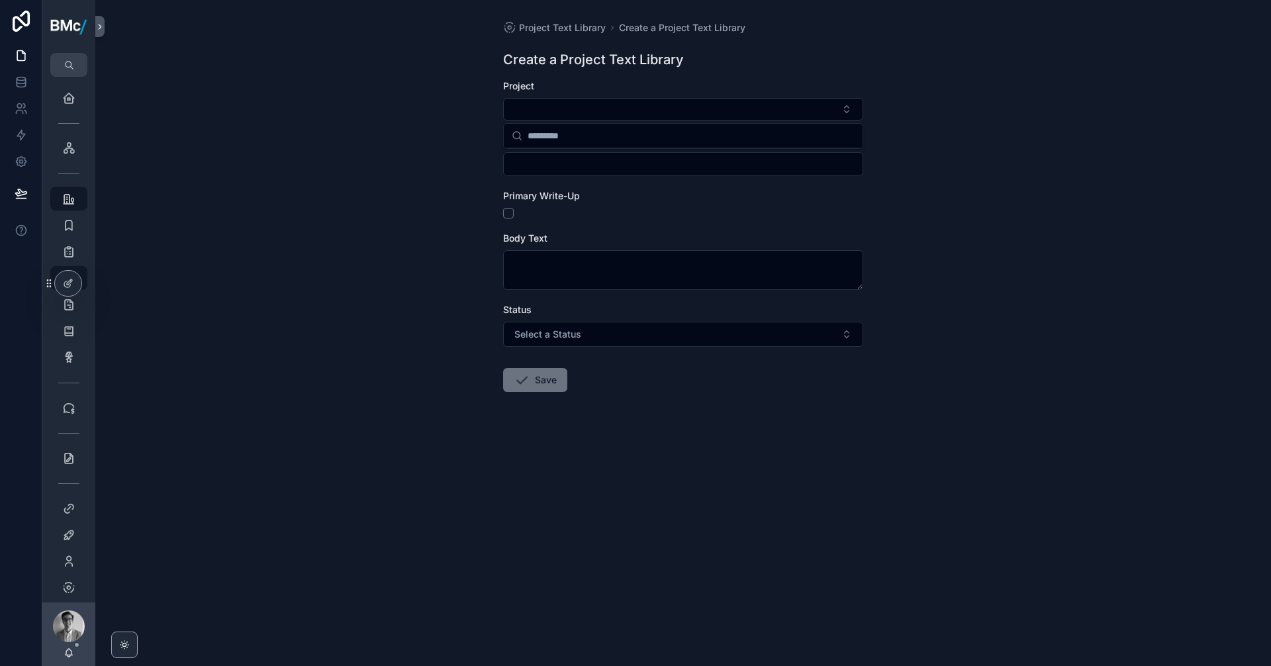
click at [404, 156] on div "Project Text Library Create a Project Text Library Create a Project Text Librar…" at bounding box center [683, 333] width 1176 height 666
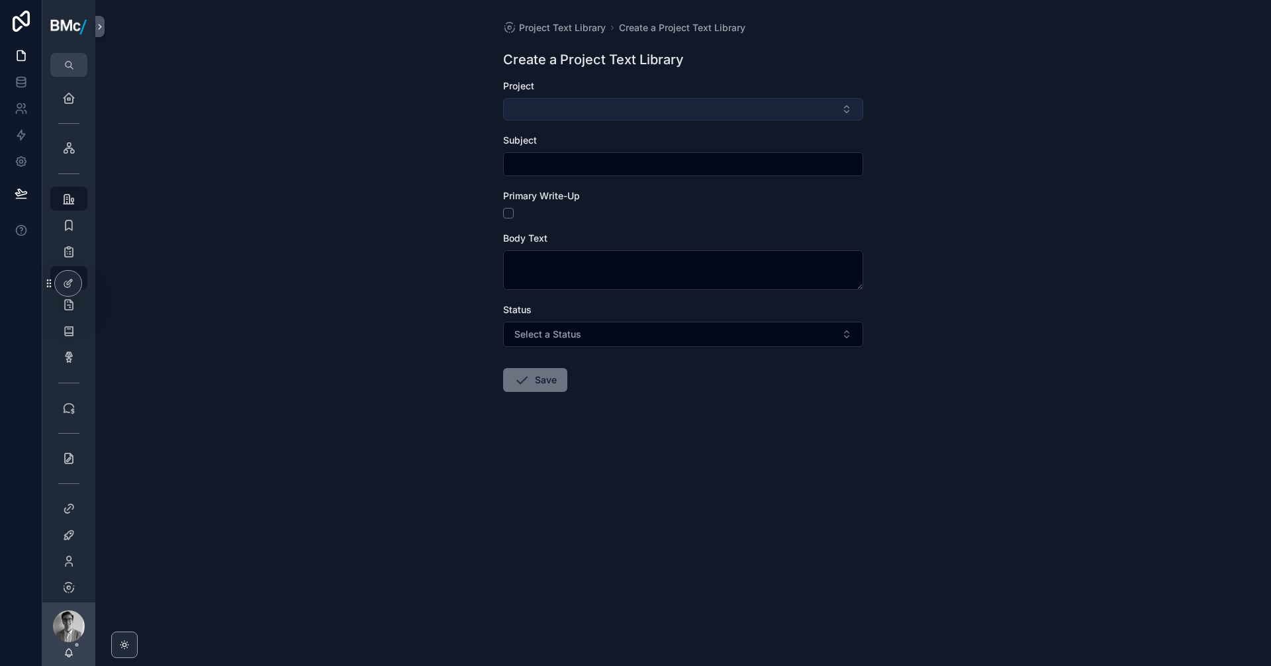
click at [524, 103] on button "Select Button" at bounding box center [683, 109] width 360 height 23
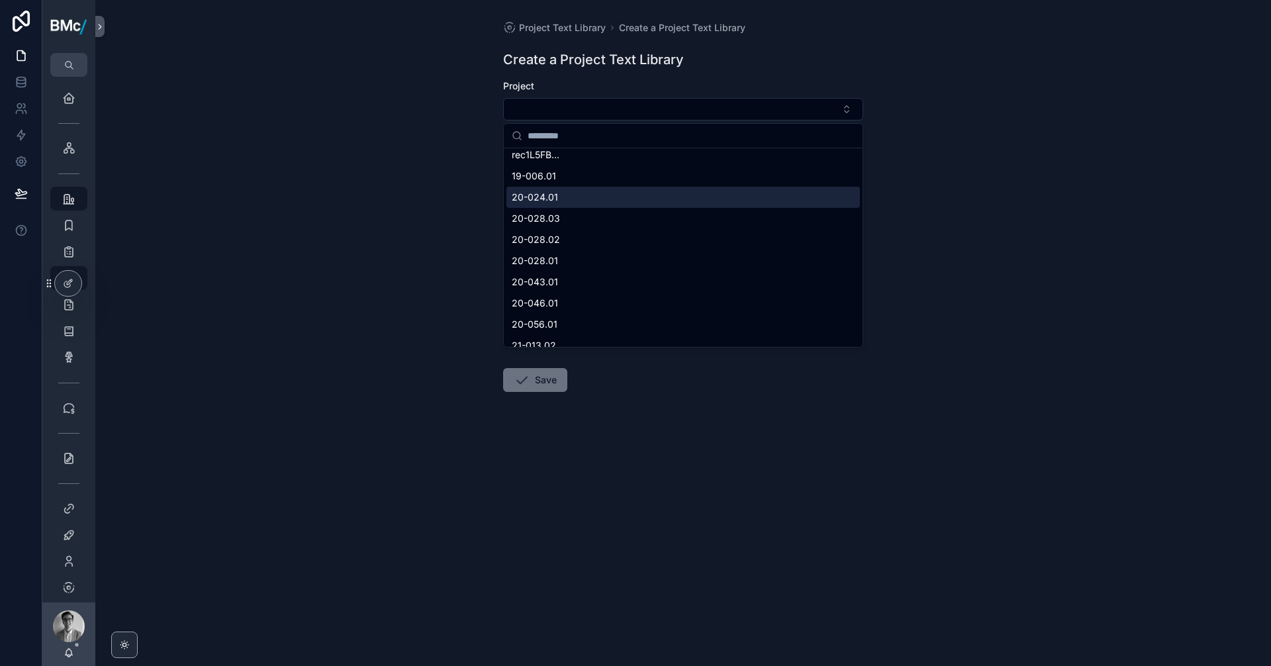
scroll to position [898, 0]
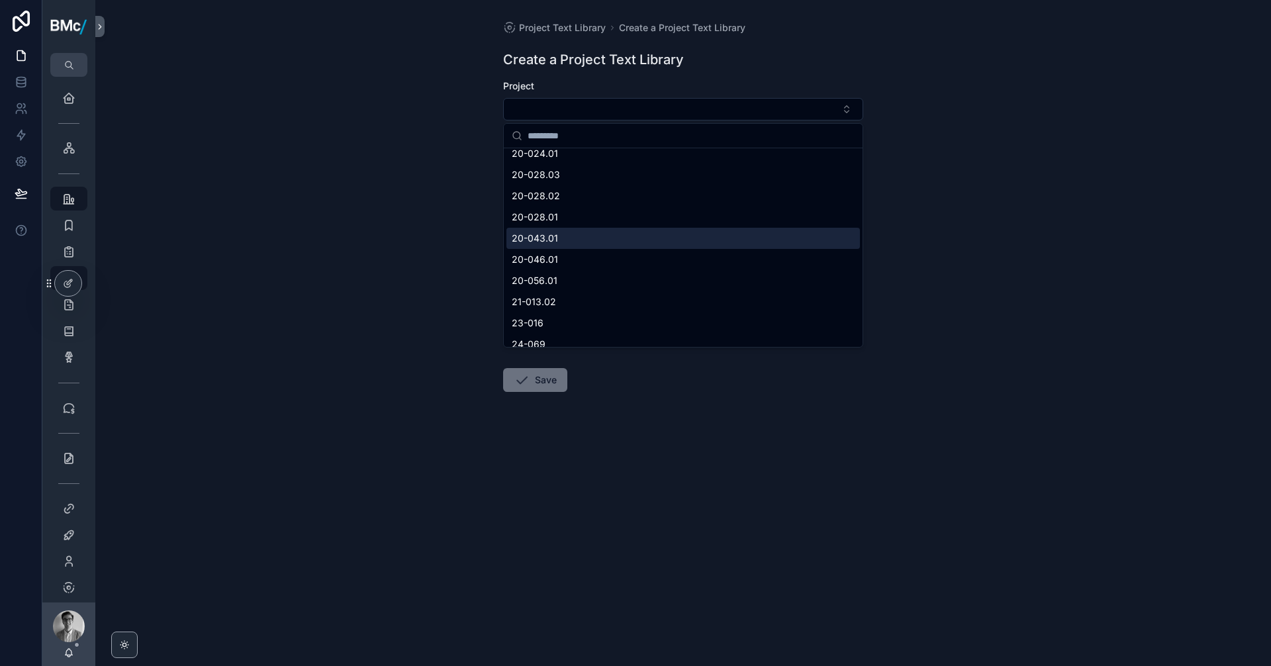
click at [344, 250] on div "Project Text Library Create a Project Text Library Create a Project Text Librar…" at bounding box center [683, 333] width 1176 height 666
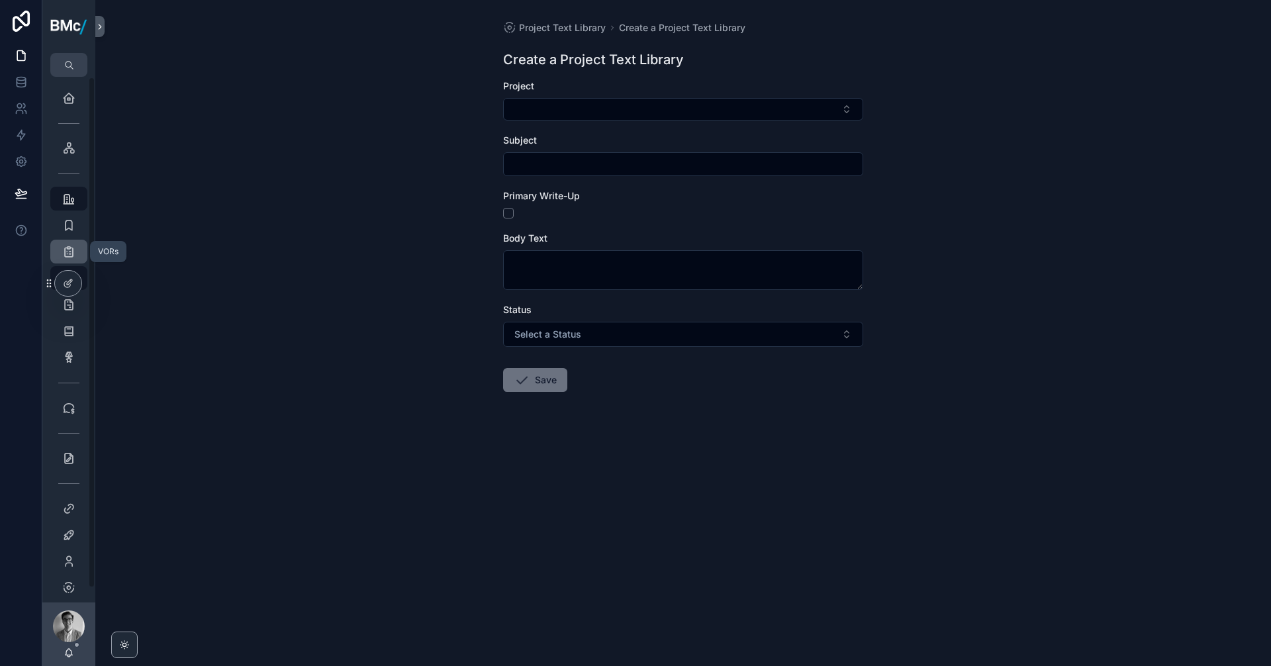
click at [71, 250] on icon "scrollable content" at bounding box center [68, 251] width 13 height 13
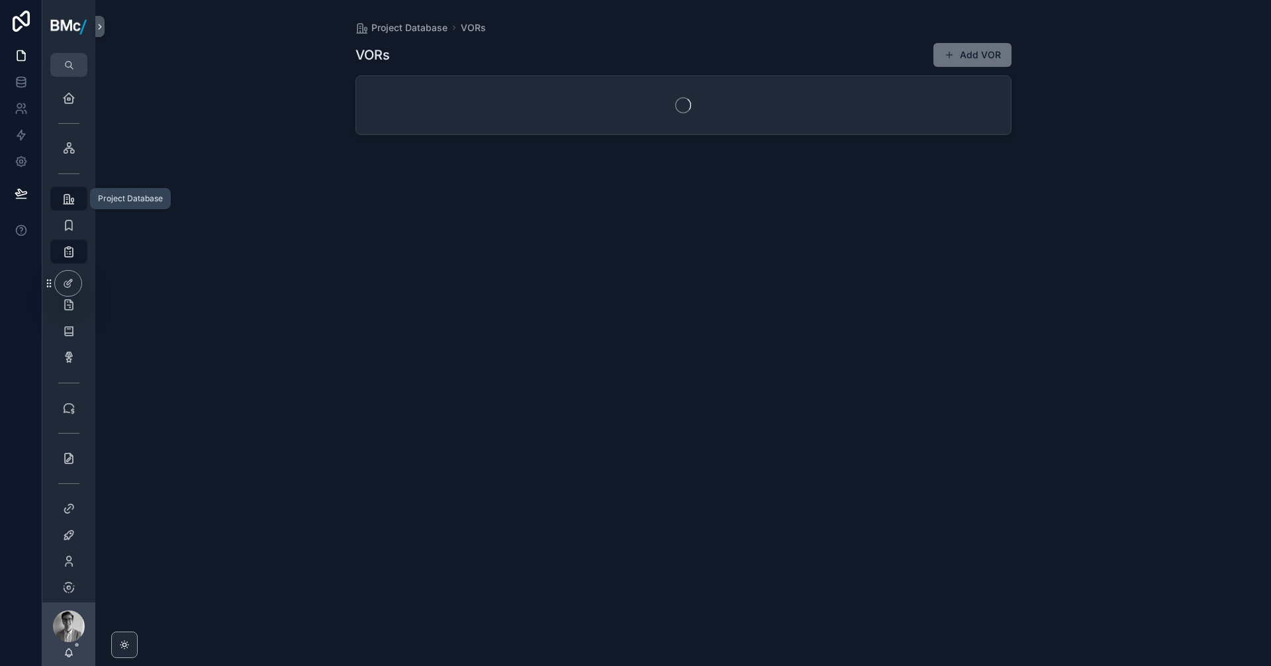
click at [74, 195] on icon "scrollable content" at bounding box center [68, 198] width 13 height 13
